Goal: Information Seeking & Learning: Learn about a topic

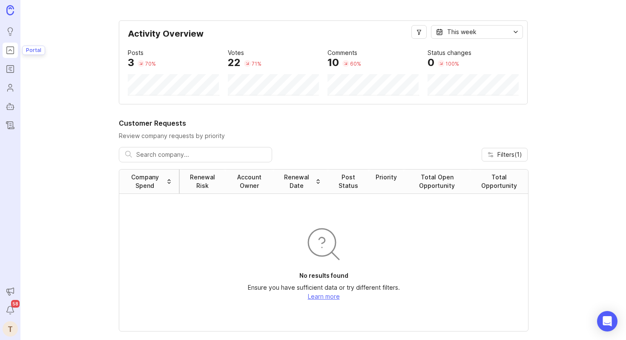
click at [7, 52] on rect "Portal" at bounding box center [10, 50] width 7 height 7
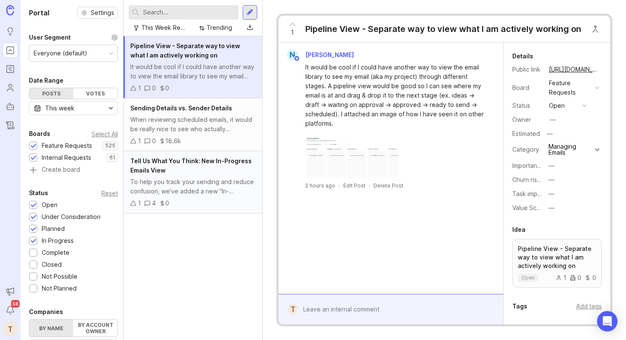
click at [164, 169] on span "Tell Us What You Think: New In-Progress Emails View" at bounding box center [190, 165] width 121 height 17
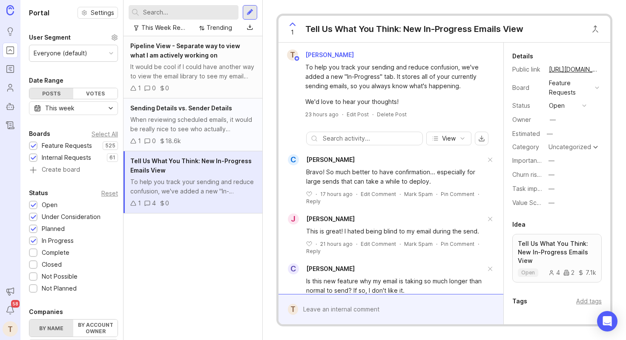
click at [200, 108] on span "Sending Details vs. Sender Details" at bounding box center [181, 107] width 102 height 7
